Goal: Task Accomplishment & Management: Manage account settings

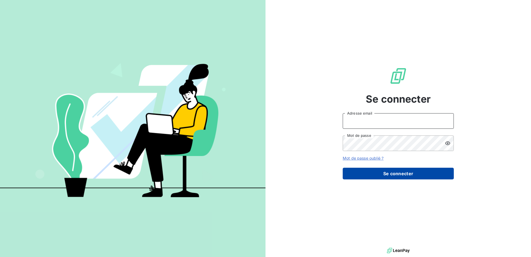
type input "[EMAIL_ADDRESS][DOMAIN_NAME]"
click at [384, 171] on button "Se connecter" at bounding box center [398, 174] width 111 height 12
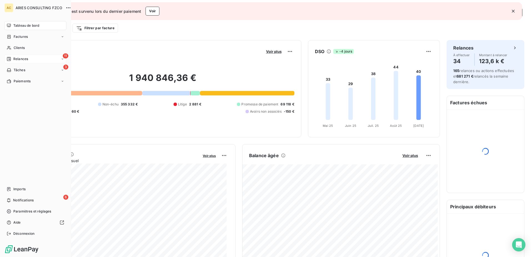
click at [14, 55] on div "11 Relances" at bounding box center [35, 58] width 62 height 9
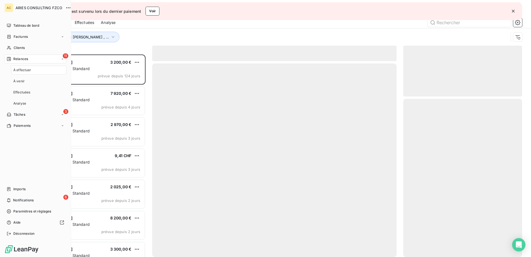
click at [22, 62] on div "11 Relances" at bounding box center [35, 58] width 62 height 9
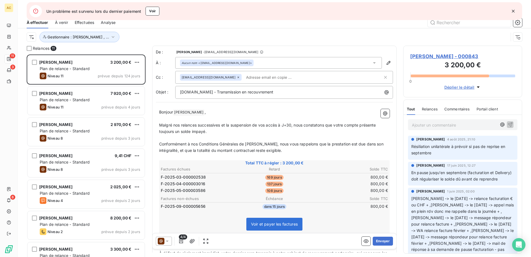
click at [144, 37] on div "Gestionnaire : [PERSON_NAME] , ..." at bounding box center [268, 37] width 482 height 11
click at [30, 39] on html "AC 11 3 6 Un problème est survenu lors du dernier paiement Voir Relances À effe…" at bounding box center [265, 128] width 531 height 257
click at [57, 37] on html "AC 11 3 6 Un problème est survenu lors du dernier paiement Voir Relances À effe…" at bounding box center [265, 128] width 531 height 257
click at [57, 37] on span "Gestionnaire : [PERSON_NAME] , ..." at bounding box center [79, 37] width 62 height 4
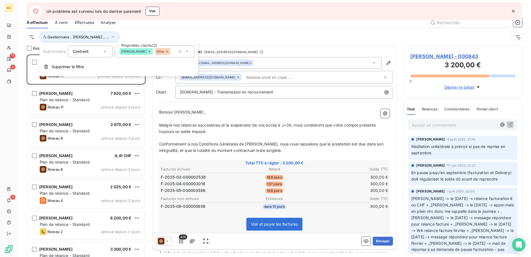
click at [129, 31] on div "Gestionnaire : [PERSON_NAME] , ..." at bounding box center [275, 36] width 496 height 17
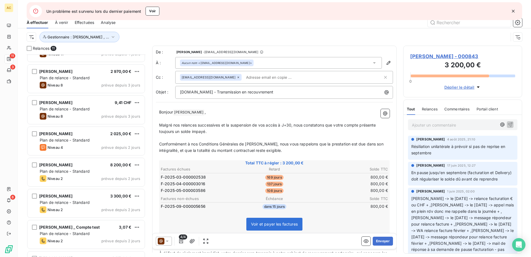
scroll to position [56, 0]
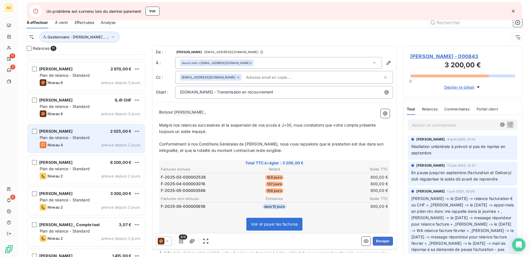
click at [79, 142] on div "Niveau 4 prévue depuis 2 jours" at bounding box center [90, 144] width 101 height 7
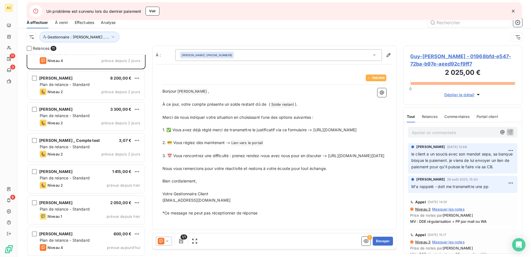
scroll to position [140, 0]
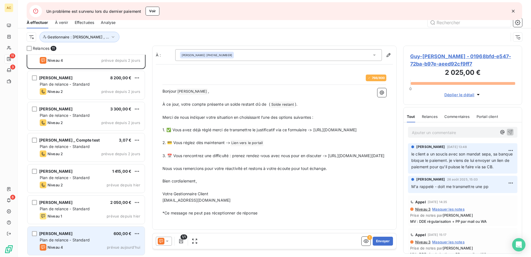
click at [77, 246] on div "Niveau 4 prévue aujourd’hui" at bounding box center [90, 247] width 101 height 7
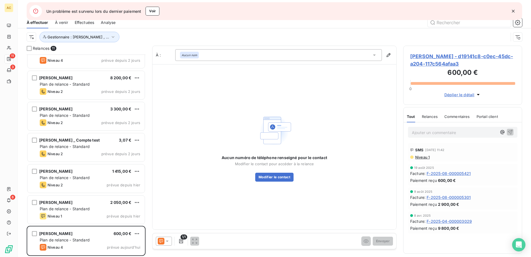
click at [323, 59] on div "Aucun nom" at bounding box center [278, 55] width 207 height 12
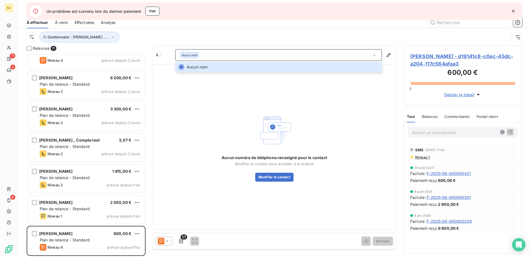
click at [330, 164] on div "Aucun numéro de téléphone renseigné pour le contact Modifier le contact pour ac…" at bounding box center [275, 146] width 244 height 165
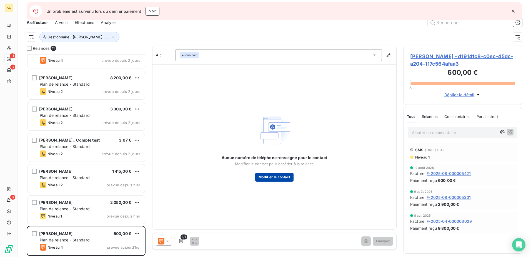
click at [274, 176] on button "Modifier le contact" at bounding box center [274, 177] width 38 height 9
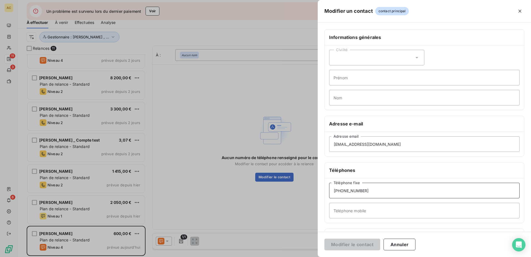
drag, startPoint x: 382, startPoint y: 189, endPoint x: 305, endPoint y: 191, distance: 76.7
click at [305, 256] on div "Modifier un contact contact principal Informations générales Civilité Prénom No…" at bounding box center [265, 257] width 531 height 0
click at [365, 211] on input "Téléphone mobile" at bounding box center [424, 211] width 191 height 16
paste input "[PHONE_NUMBER]"
type input "[PHONE_NUMBER]"
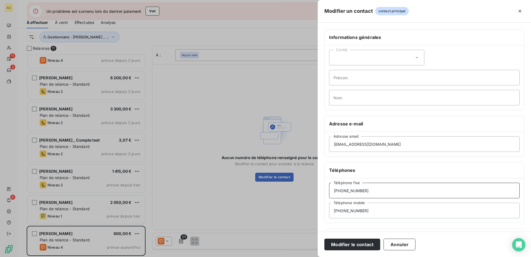
drag, startPoint x: 369, startPoint y: 190, endPoint x: 294, endPoint y: 190, distance: 74.7
click at [298, 256] on div "Modifier un contact contact principal Informations générales Civilité Prénom No…" at bounding box center [265, 257] width 531 height 0
click at [358, 246] on button "Modifier le contact" at bounding box center [353, 244] width 56 height 12
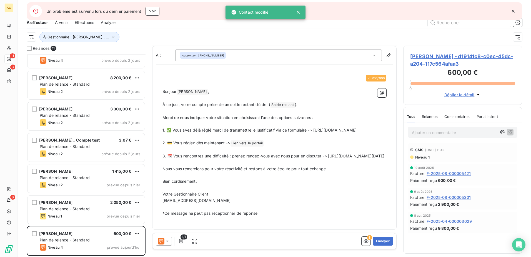
scroll to position [10, 0]
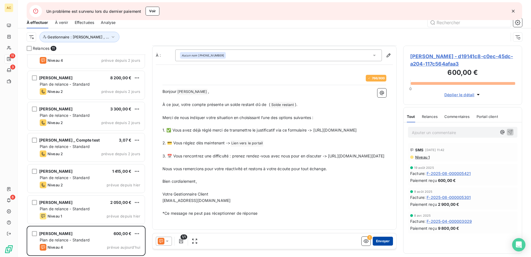
click at [375, 242] on button "Envoyer" at bounding box center [383, 240] width 20 height 9
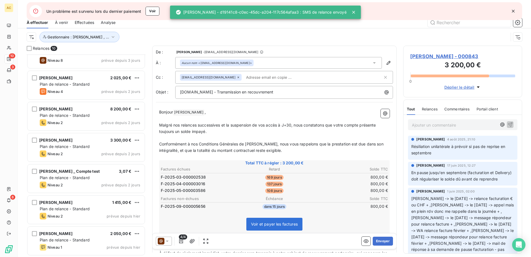
scroll to position [109, 0]
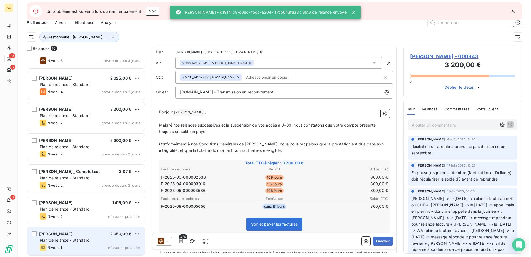
click at [64, 249] on div "Niveau 1 prévue depuis hier" at bounding box center [90, 247] width 101 height 7
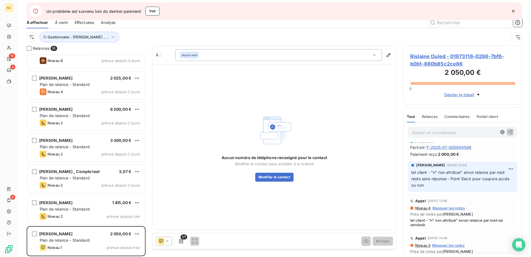
scroll to position [167, 0]
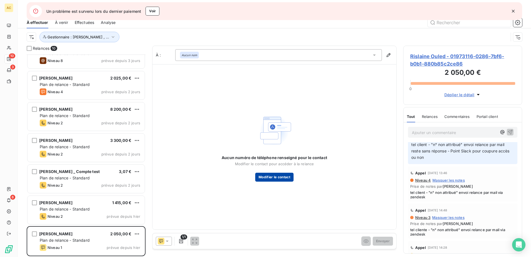
click at [271, 179] on button "Modifier le contact" at bounding box center [274, 177] width 38 height 9
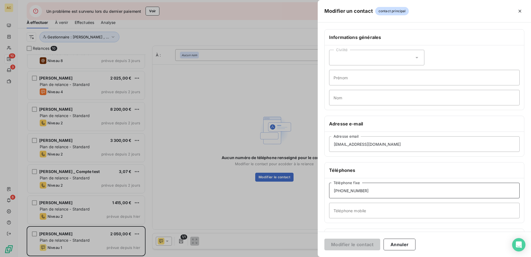
drag, startPoint x: 323, startPoint y: 190, endPoint x: 306, endPoint y: 190, distance: 16.7
click at [306, 256] on div "Modifier un contact contact principal Informations générales Civilité Prénom No…" at bounding box center [265, 257] width 531 height 0
click at [366, 210] on input "Téléphone mobile" at bounding box center [424, 211] width 191 height 16
paste input "[PHONE_NUMBER]"
type input "[PHONE_NUMBER]"
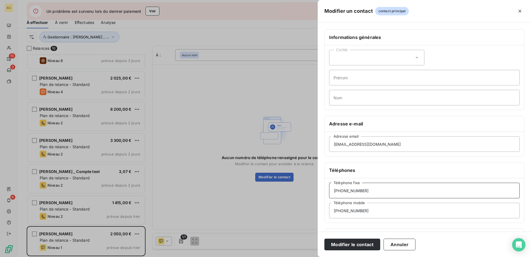
drag, startPoint x: 375, startPoint y: 190, endPoint x: 304, endPoint y: 190, distance: 71.1
click at [306, 256] on div "Modifier un contact contact principal Informations générales Civilité Prénom No…" at bounding box center [265, 257] width 531 height 0
click at [356, 241] on button "Modifier le contact" at bounding box center [353, 244] width 56 height 12
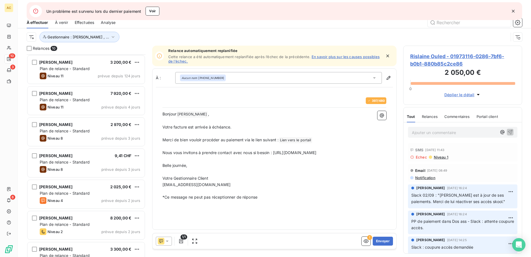
scroll to position [0, 0]
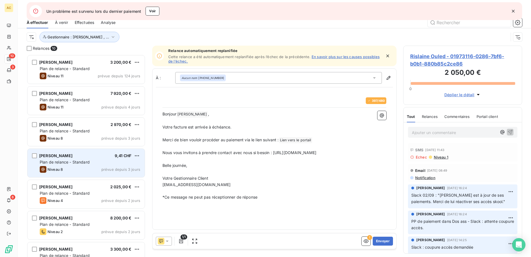
click at [84, 160] on span "Plan de relance - Standard" at bounding box center [65, 161] width 50 height 5
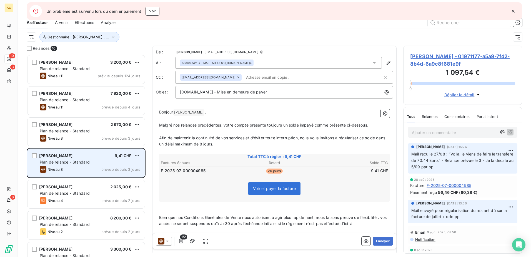
click at [99, 159] on div "[PERSON_NAME] 9,41 CHF Plan de relance - Standard Niveau 8 prévue depuis 3 jours" at bounding box center [86, 163] width 117 height 28
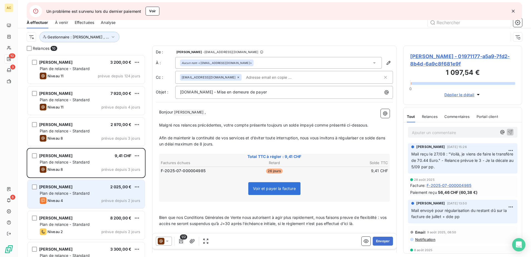
click at [106, 201] on span "prévue depuis 2 jours" at bounding box center [120, 200] width 39 height 4
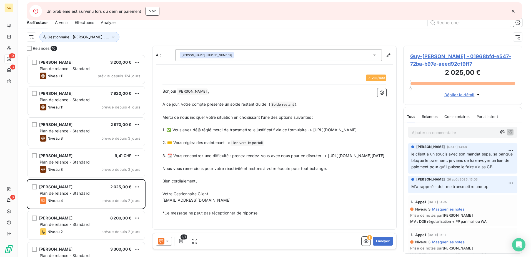
scroll to position [10, 0]
click at [379, 241] on button "Envoyer" at bounding box center [383, 240] width 20 height 9
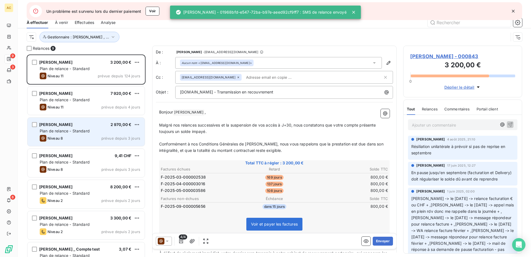
click at [74, 128] on div "[PERSON_NAME] Yahou 2 970,00 € Plan de relance - Standard Niveau 8 prévue depui…" at bounding box center [86, 132] width 117 height 28
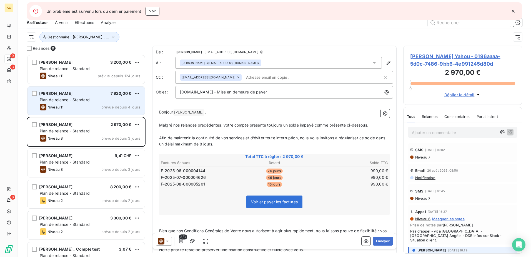
click at [79, 108] on div "Niveau 11 prévue depuis 4 jours" at bounding box center [90, 107] width 101 height 7
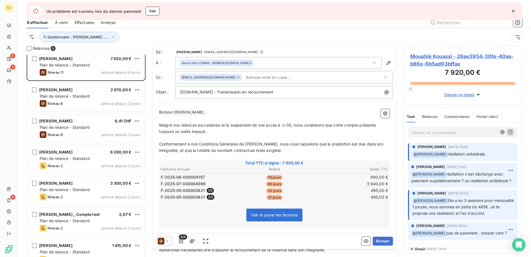
scroll to position [78, 0]
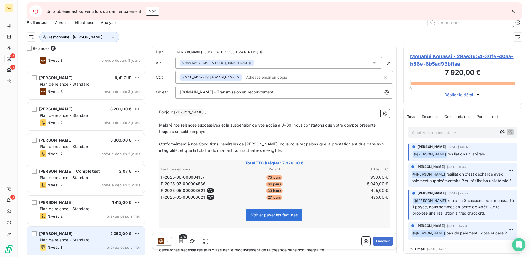
click at [84, 243] on div "Rislaine Ouled 2 050,00 € Plan de relance - Standard Niveau 1 prévue depuis [DA…" at bounding box center [86, 240] width 117 height 28
